Goal: Information Seeking & Learning: Learn about a topic

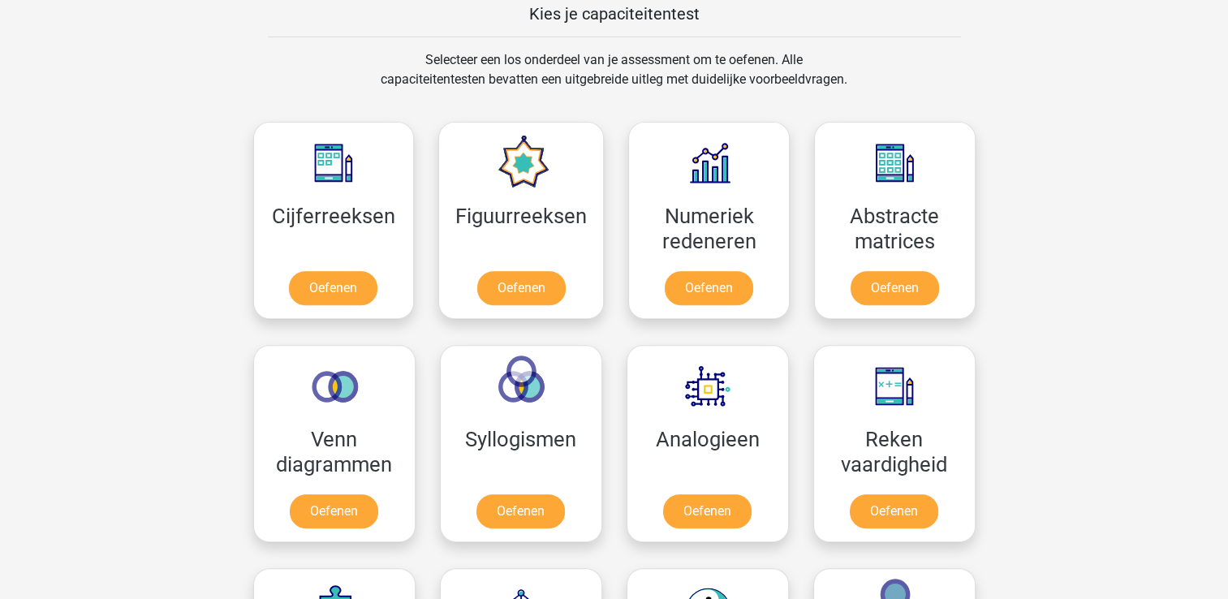
scroll to position [639, 0]
click at [371, 292] on link "Oefenen" at bounding box center [333, 291] width 93 height 36
click at [528, 278] on link "Oefenen" at bounding box center [521, 291] width 93 height 36
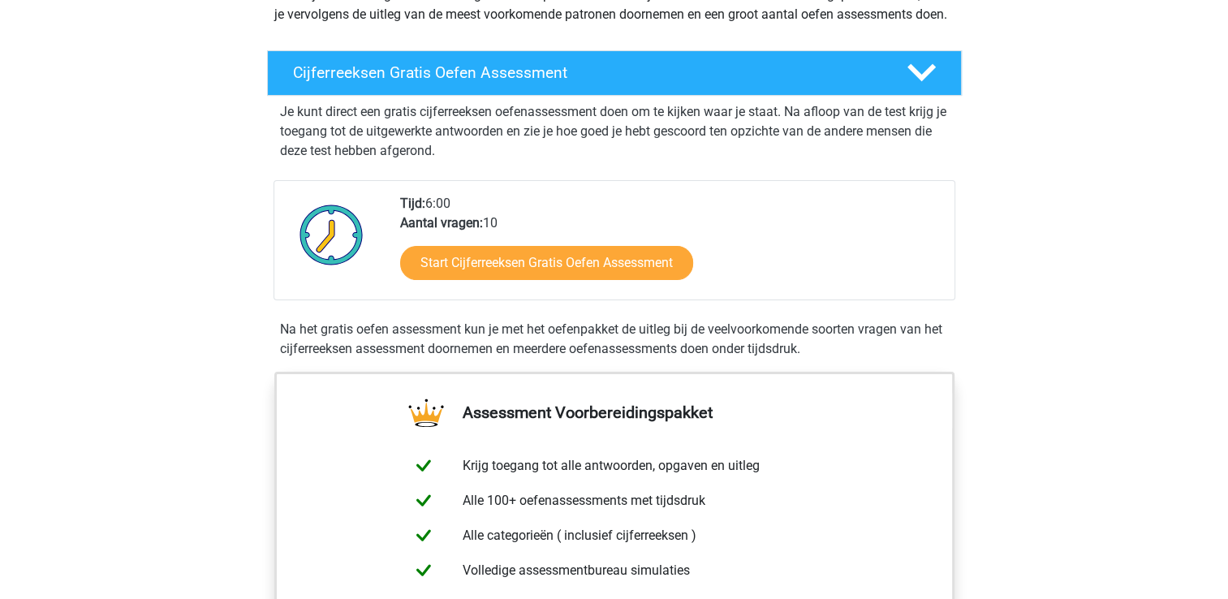
scroll to position [260, 0]
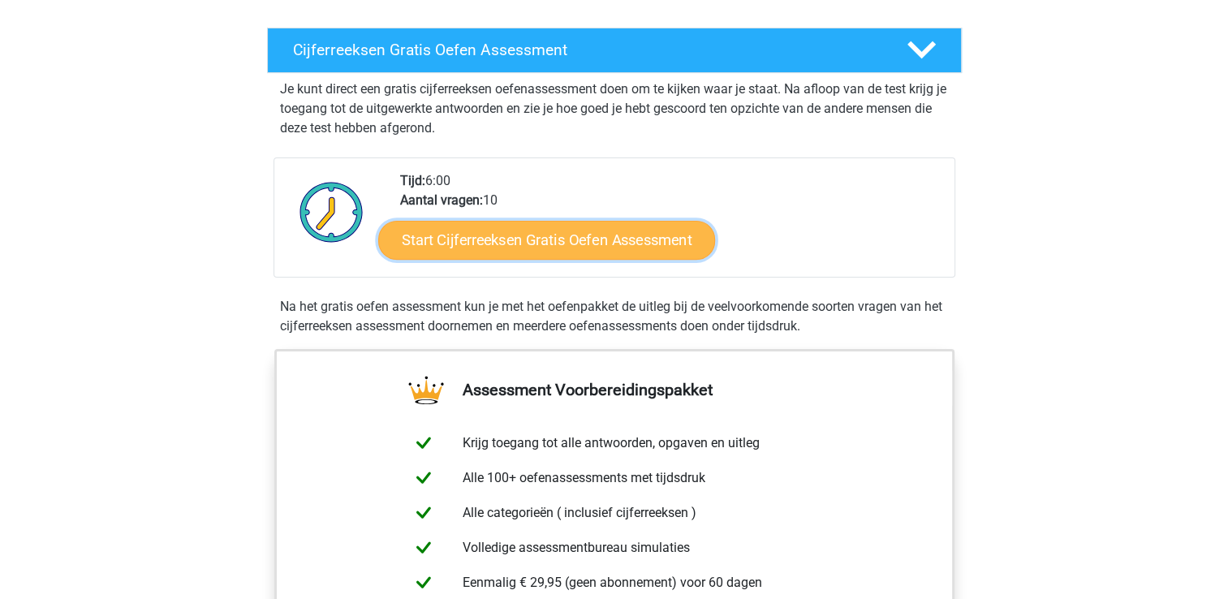
click at [446, 259] on link "Start Cijferreeksen Gratis Oefen Assessment" at bounding box center [546, 239] width 337 height 39
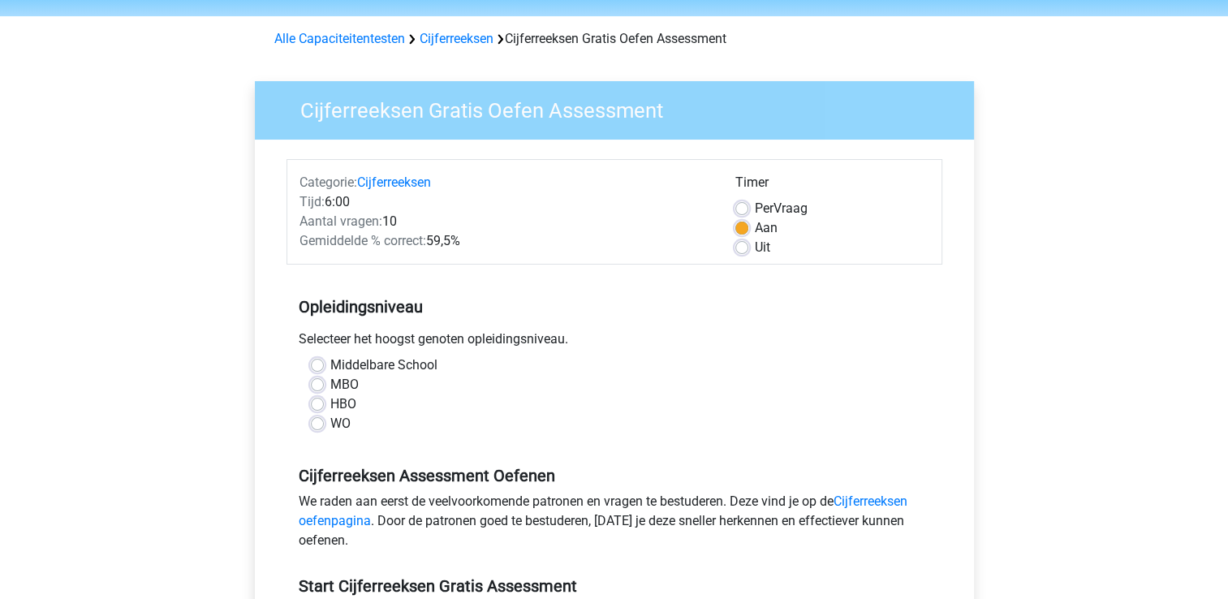
scroll to position [169, 0]
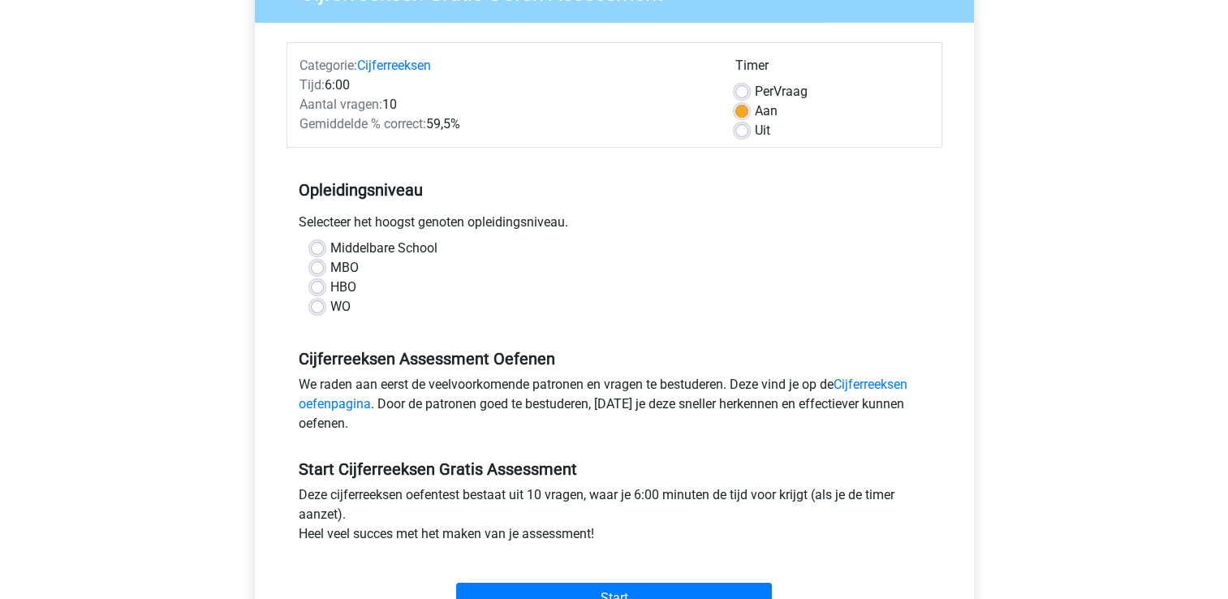
click at [347, 270] on label "MBO" at bounding box center [344, 267] width 28 height 19
click at [324, 270] on input "MBO" at bounding box center [317, 266] width 13 height 16
radio input "true"
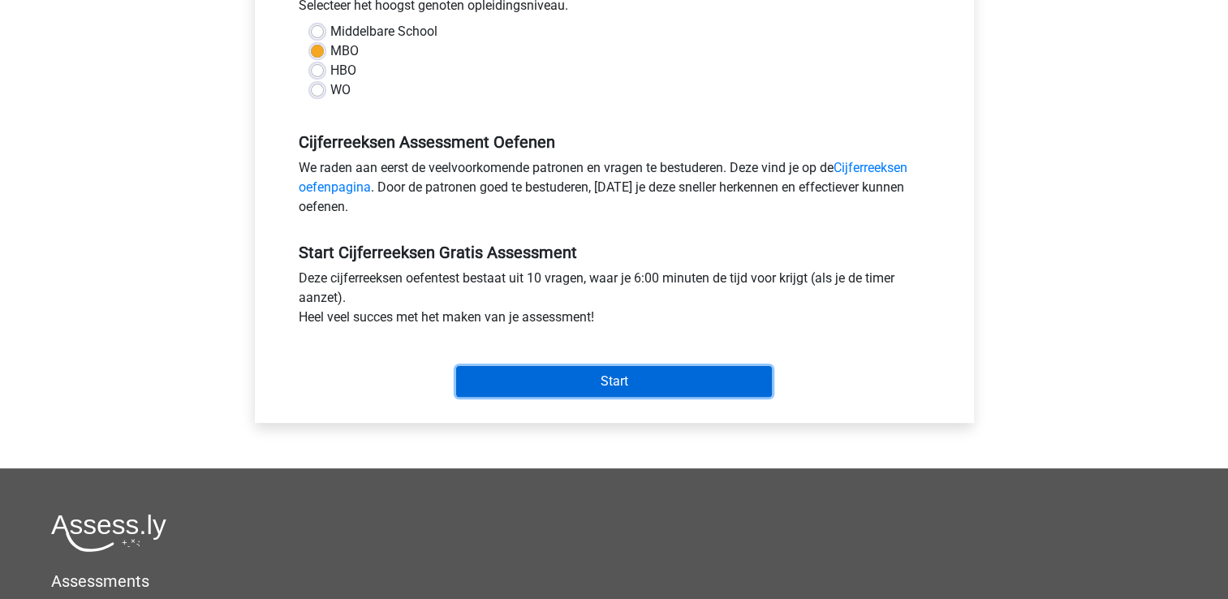
click at [678, 390] on input "Start" at bounding box center [614, 381] width 316 height 31
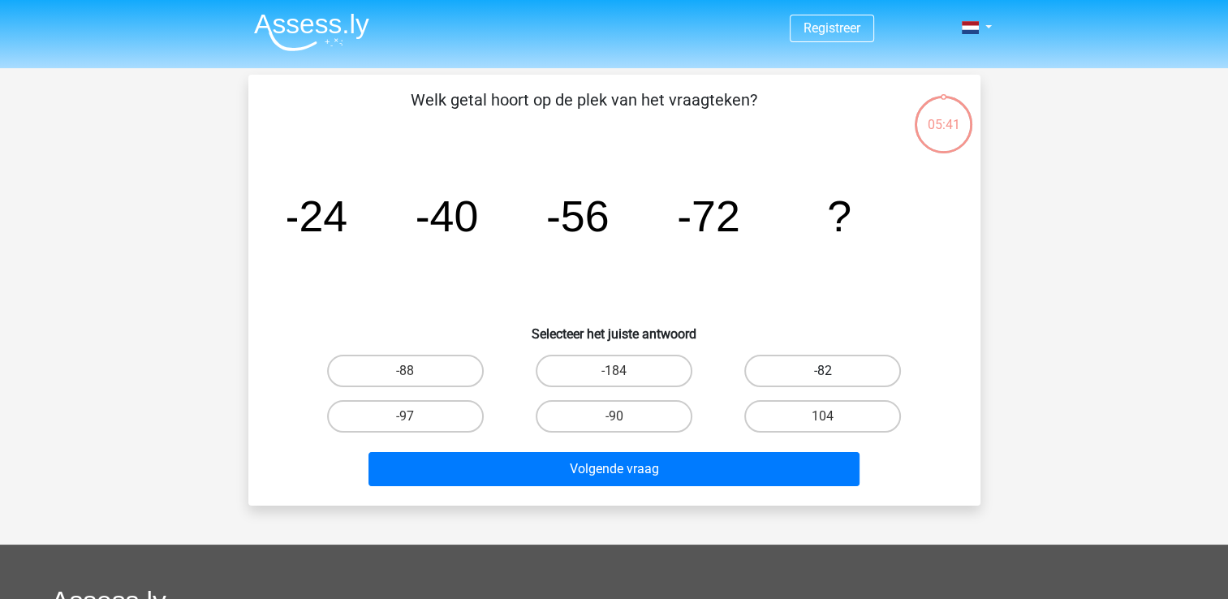
click at [747, 368] on label "-82" at bounding box center [822, 371] width 157 height 32
click at [823, 371] on input "-82" at bounding box center [828, 376] width 11 height 11
radio input "true"
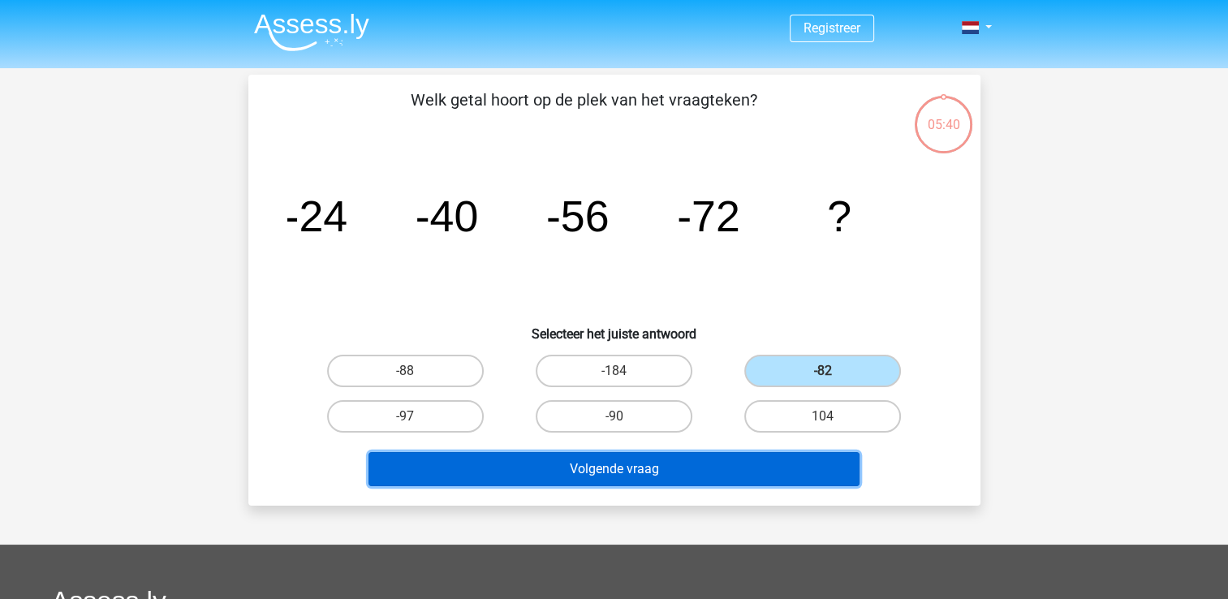
click at [683, 475] on button "Volgende vraag" at bounding box center [613, 469] width 491 height 34
